Goal: Information Seeking & Learning: Learn about a topic

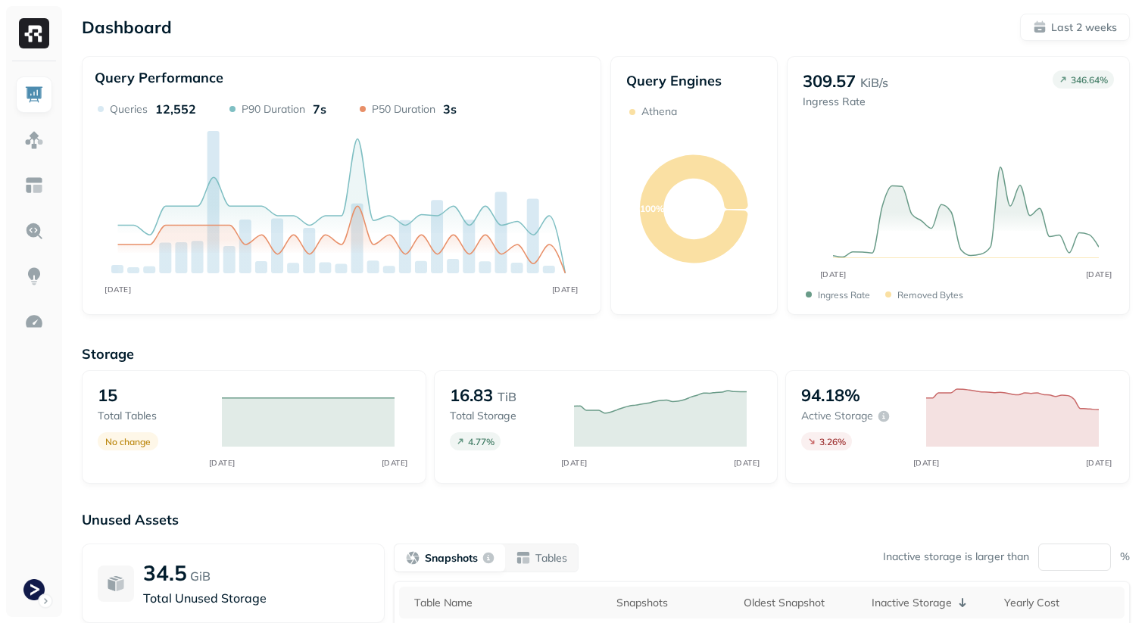
scroll to position [220, 0]
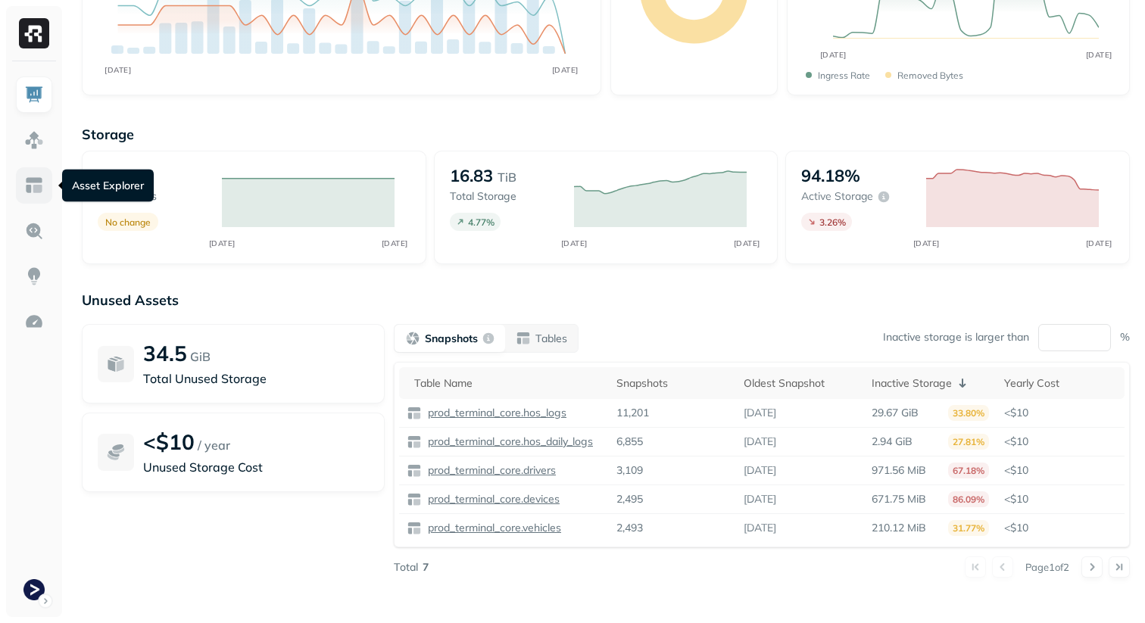
click at [32, 185] on img at bounding box center [34, 186] width 20 height 20
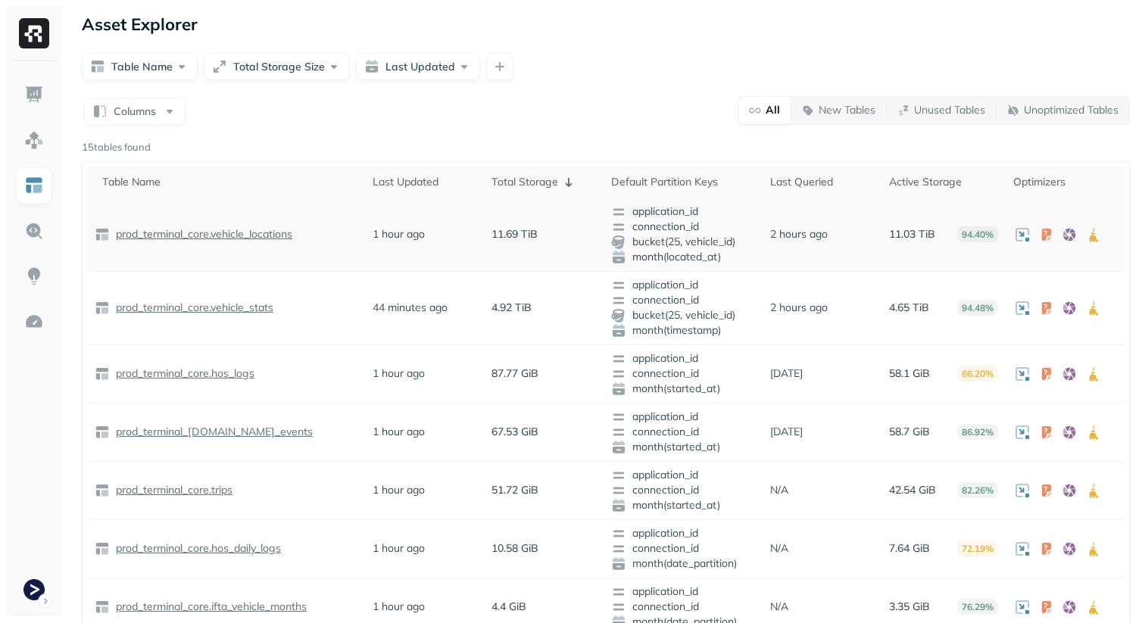
click at [173, 232] on p "prod_terminal_core.vehicle_locations" at bounding box center [203, 234] width 180 height 14
click at [187, 312] on p "prod_terminal_core.vehicle_stats" at bounding box center [193, 308] width 161 height 14
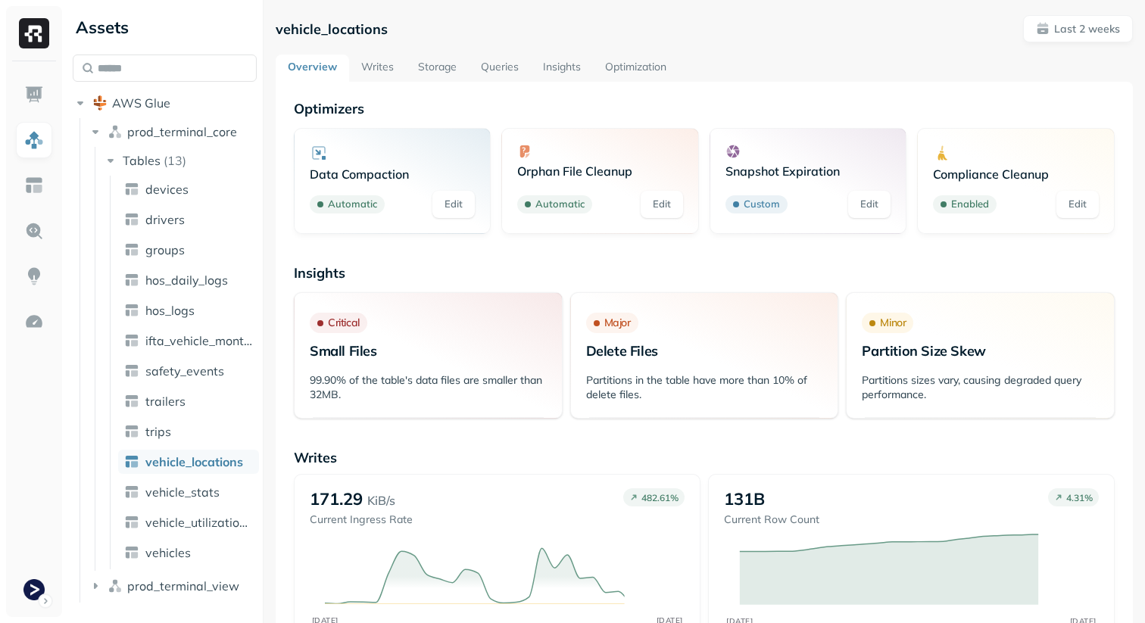
scroll to position [33, 0]
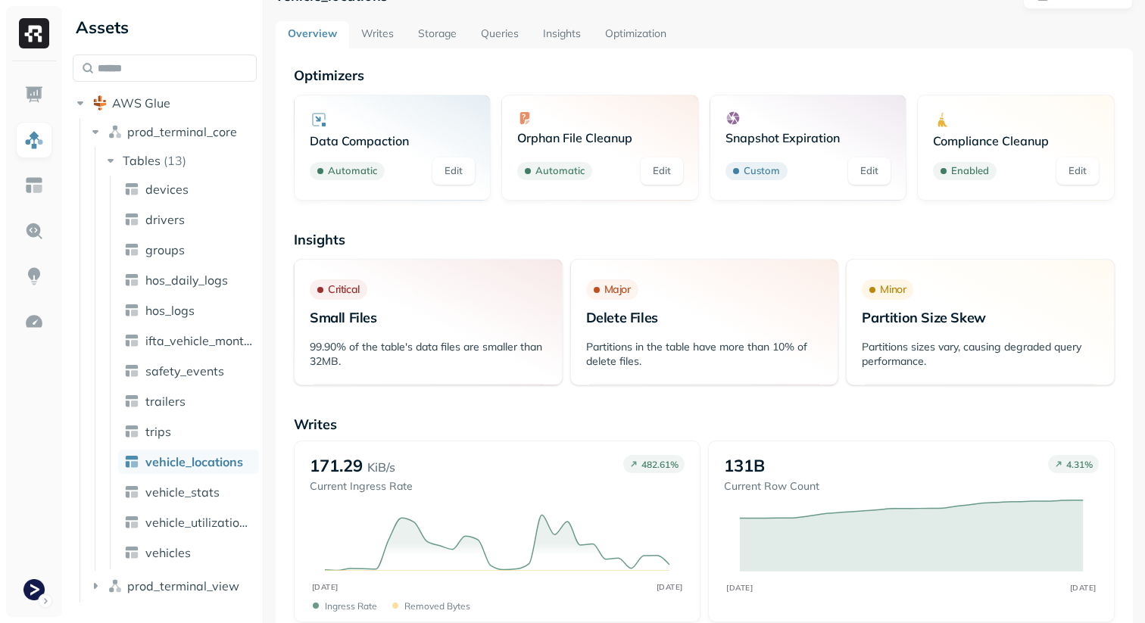
click at [438, 24] on link "Storage" at bounding box center [437, 34] width 63 height 27
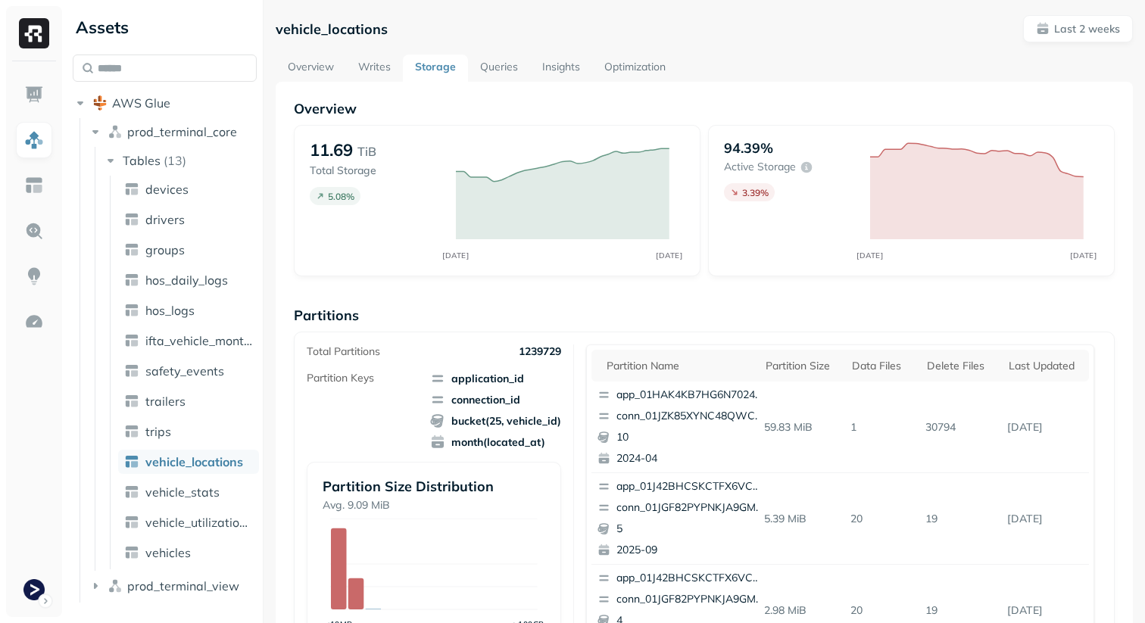
click at [652, 65] on link "Optimization" at bounding box center [635, 68] width 86 height 27
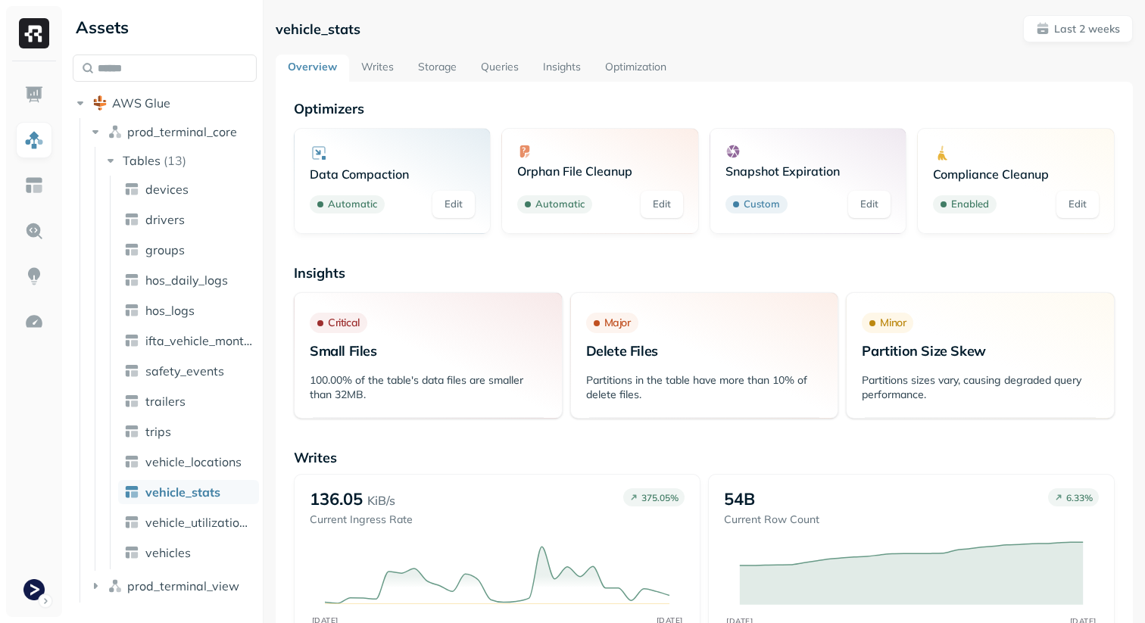
click at [489, 66] on link "Queries" at bounding box center [500, 68] width 62 height 27
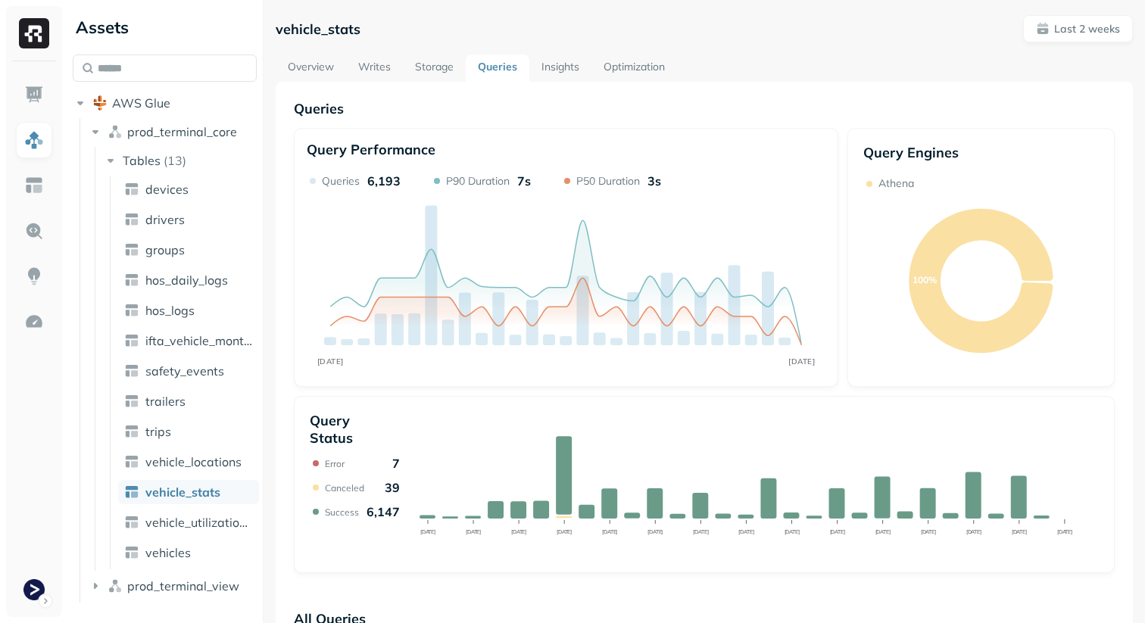
click at [440, 62] on link "Storage" at bounding box center [434, 68] width 63 height 27
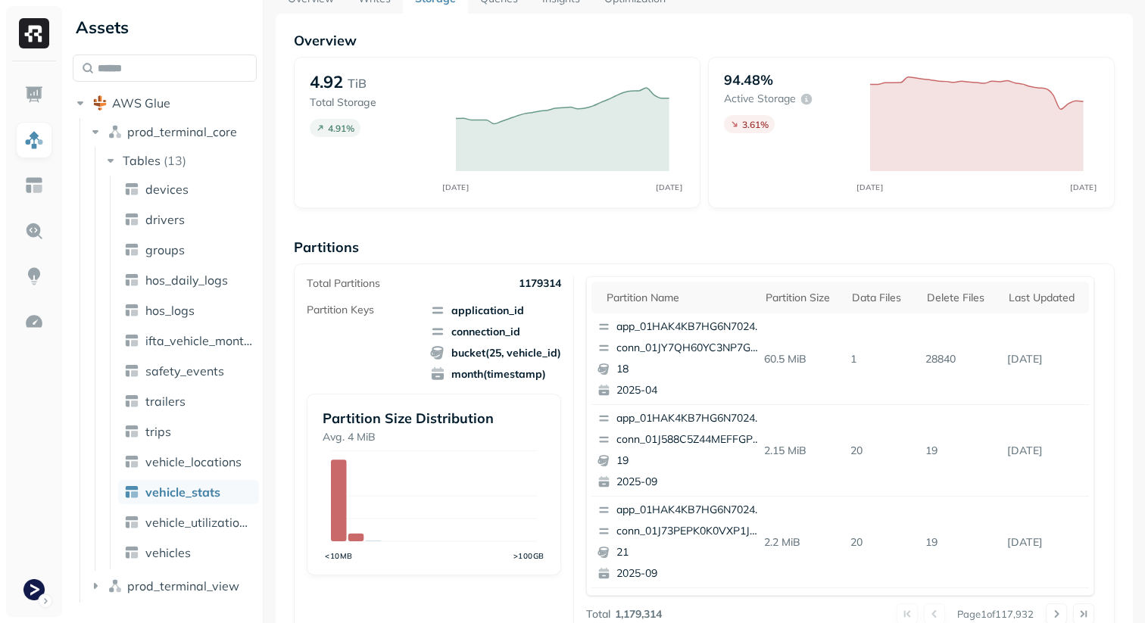
scroll to position [67, 0]
click at [740, 245] on p "Partitions" at bounding box center [704, 247] width 821 height 17
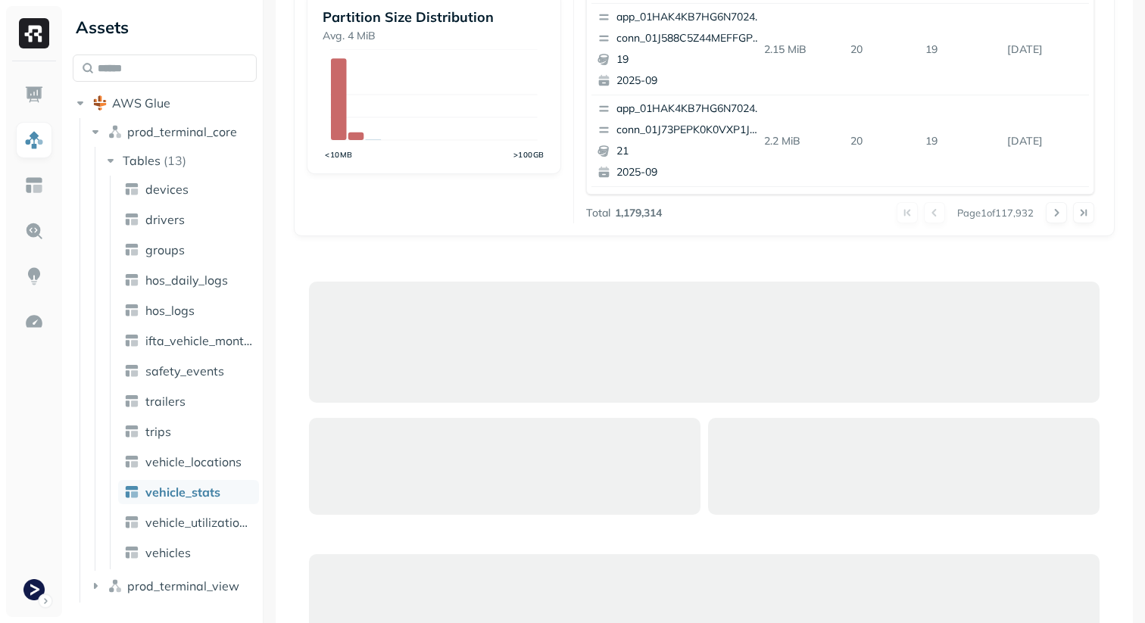
scroll to position [0, 0]
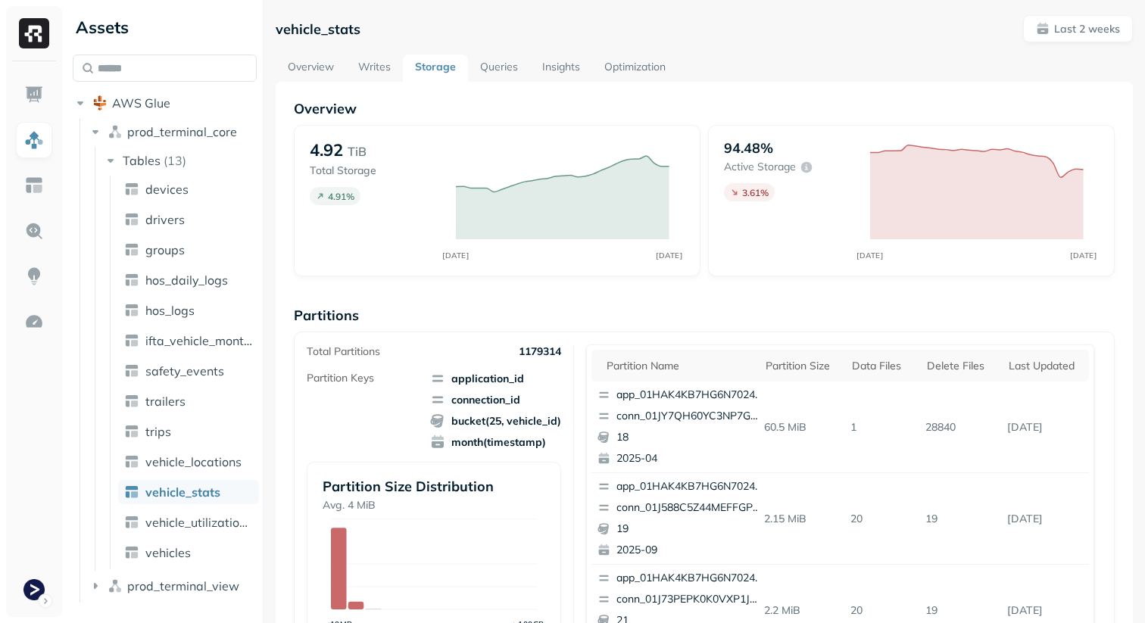
click at [643, 59] on link "Optimization" at bounding box center [635, 68] width 86 height 27
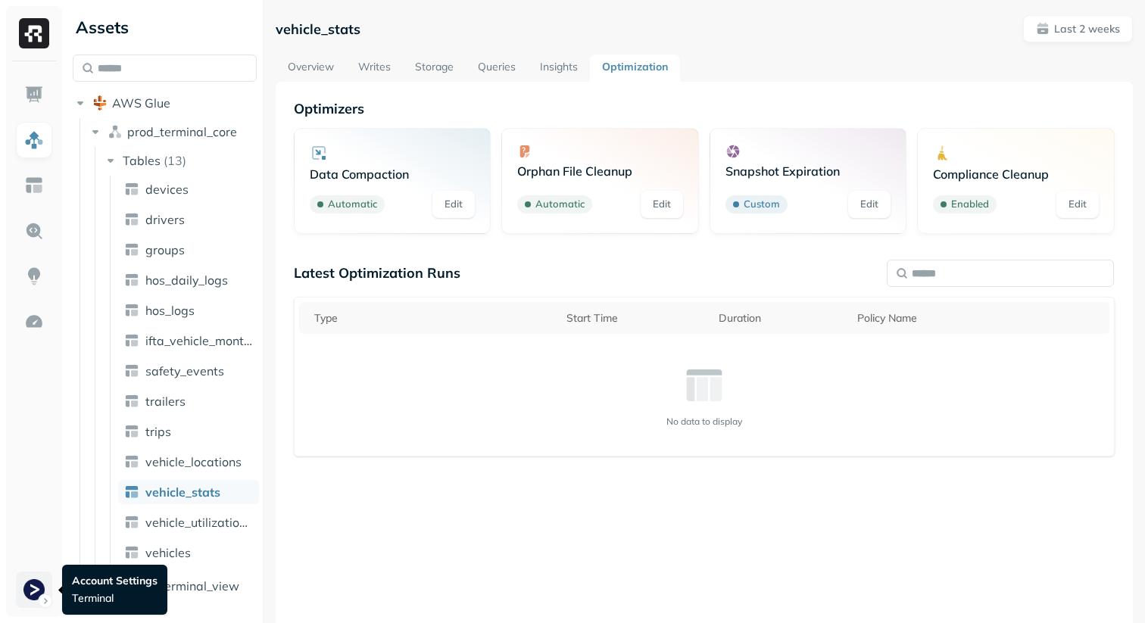
click at [45, 605] on html "Assets AWS Glue prod_terminal_core Tables ( 13 ) devices drivers groups hos_dai…" at bounding box center [572, 311] width 1145 height 623
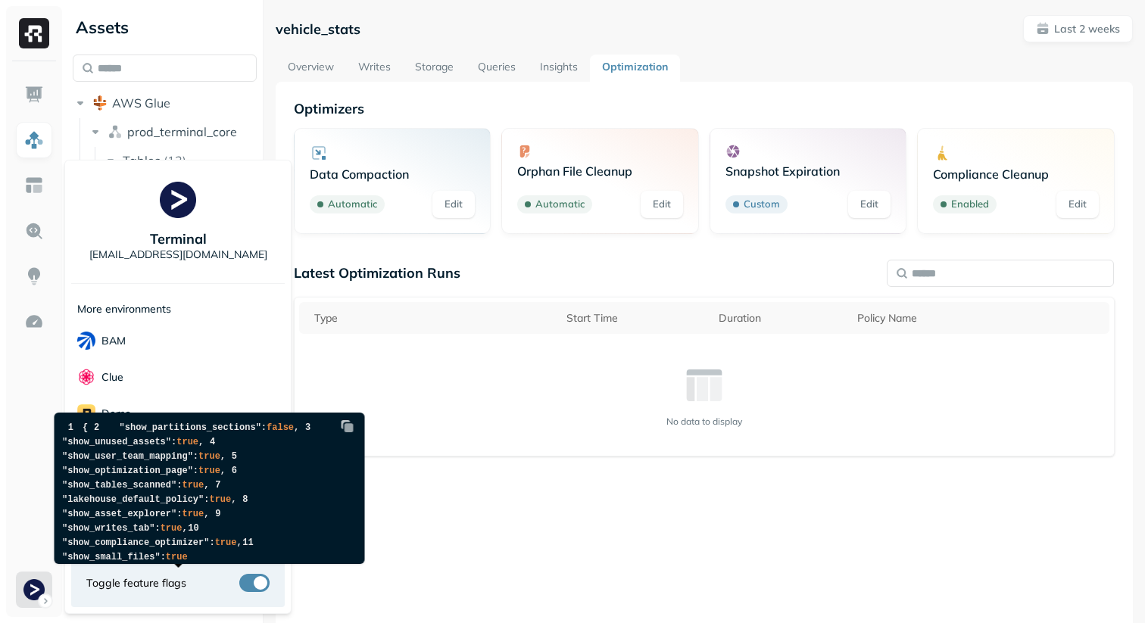
click at [155, 534] on span ""show_writes_tab"" at bounding box center [108, 528] width 92 height 11
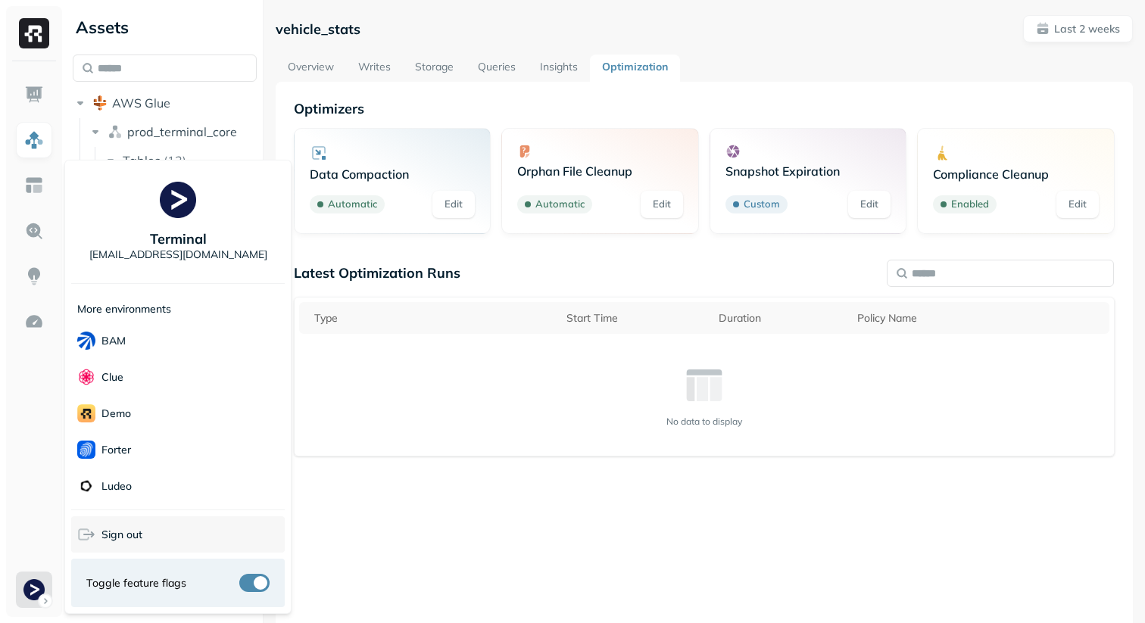
click at [220, 530] on div "Sign out" at bounding box center [178, 535] width 214 height 36
